Goal: Information Seeking & Learning: Learn about a topic

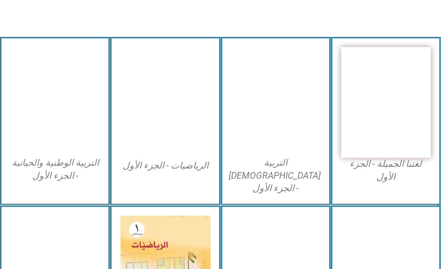
scroll to position [341, 0]
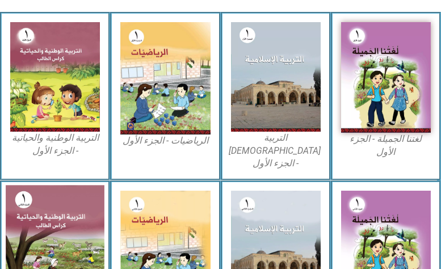
click at [56, 198] on img at bounding box center [55, 245] width 99 height 121
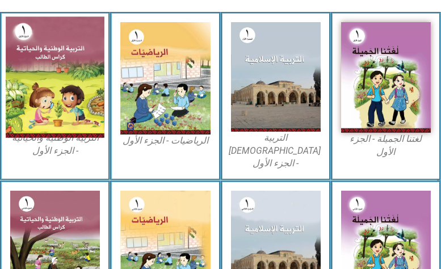
click at [86, 89] on img at bounding box center [55, 76] width 99 height 121
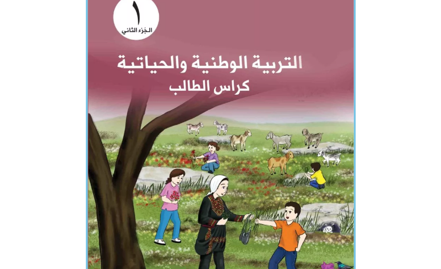
scroll to position [341, 0]
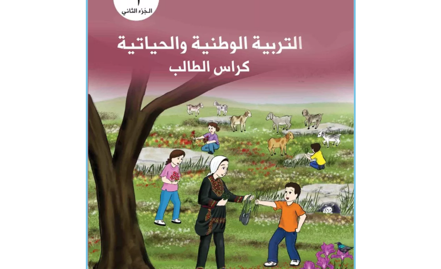
click at [124, 102] on img at bounding box center [221, 121] width 270 height 336
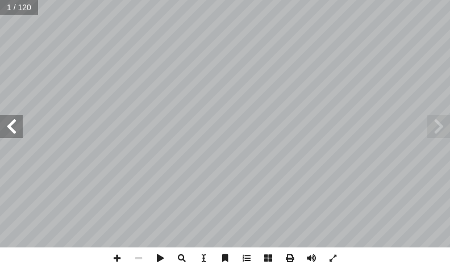
click at [11, 132] on span at bounding box center [11, 126] width 23 height 23
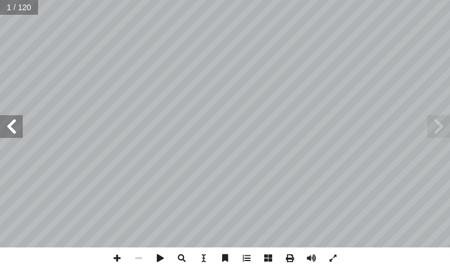
click at [11, 132] on span at bounding box center [11, 126] width 23 height 23
click at [436, 124] on span at bounding box center [438, 126] width 23 height 23
click at [10, 123] on span at bounding box center [11, 126] width 23 height 23
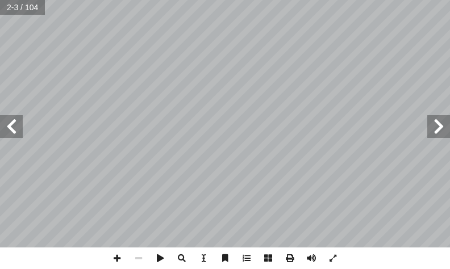
click at [10, 123] on span at bounding box center [11, 126] width 23 height 23
click at [440, 130] on span at bounding box center [438, 126] width 23 height 23
click at [17, 130] on span at bounding box center [11, 126] width 23 height 23
click at [116, 258] on span at bounding box center [117, 259] width 22 height 22
click at [113, 255] on span at bounding box center [117, 259] width 22 height 22
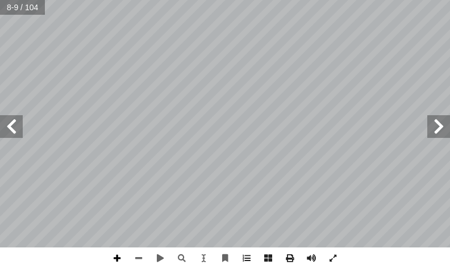
click at [115, 256] on span at bounding box center [117, 259] width 22 height 22
click at [139, 257] on span at bounding box center [139, 259] width 22 height 22
click at [141, 260] on span at bounding box center [139, 259] width 22 height 22
click at [123, 262] on span at bounding box center [117, 259] width 22 height 22
click at [119, 256] on span at bounding box center [117, 259] width 22 height 22
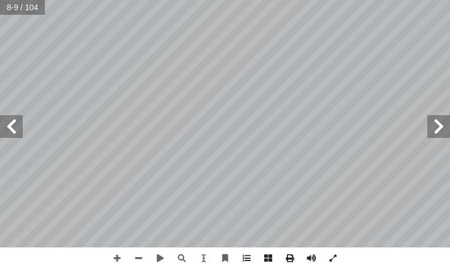
click at [12, 137] on span at bounding box center [11, 126] width 23 height 23
click at [143, 259] on span at bounding box center [139, 259] width 22 height 22
click at [144, 254] on span at bounding box center [139, 259] width 22 height 22
click at [442, 120] on span at bounding box center [438, 126] width 23 height 23
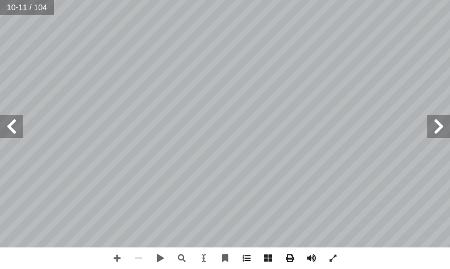
click at [442, 120] on span at bounding box center [438, 126] width 23 height 23
click at [113, 260] on span at bounding box center [117, 259] width 22 height 22
